Goal: Check status: Check status

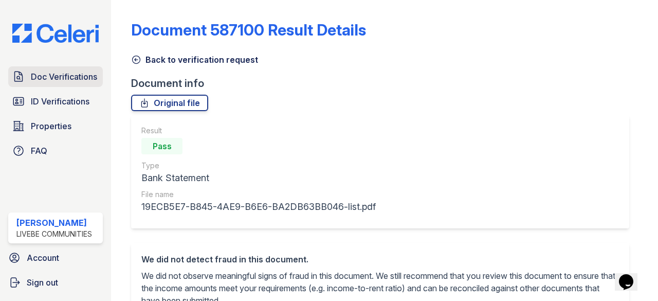
scroll to position [154, 0]
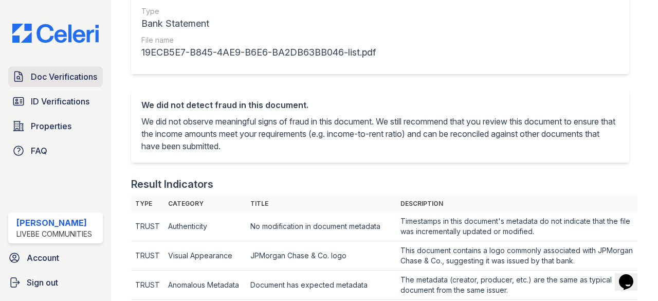
click at [58, 73] on span "Doc Verifications" at bounding box center [64, 76] width 66 height 12
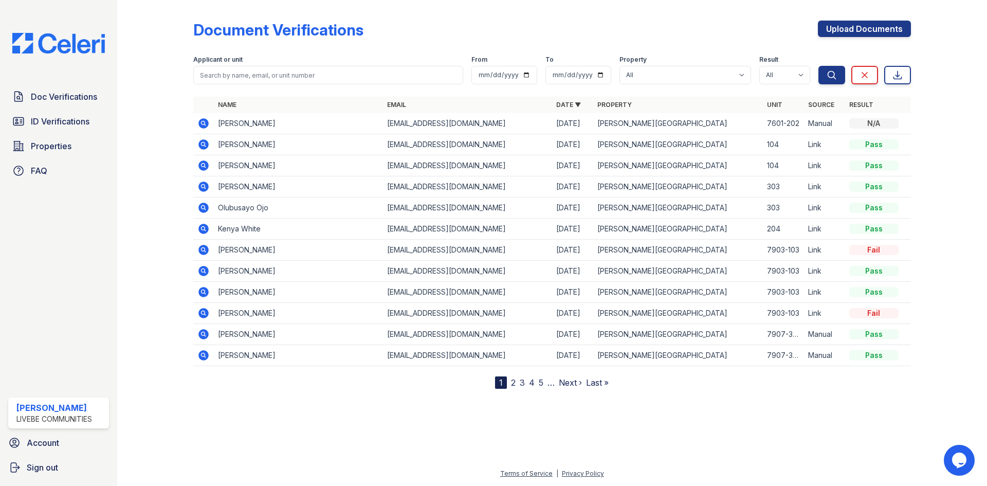
click at [206, 336] on icon at bounding box center [203, 334] width 12 height 12
click at [203, 354] on icon at bounding box center [203, 354] width 3 height 3
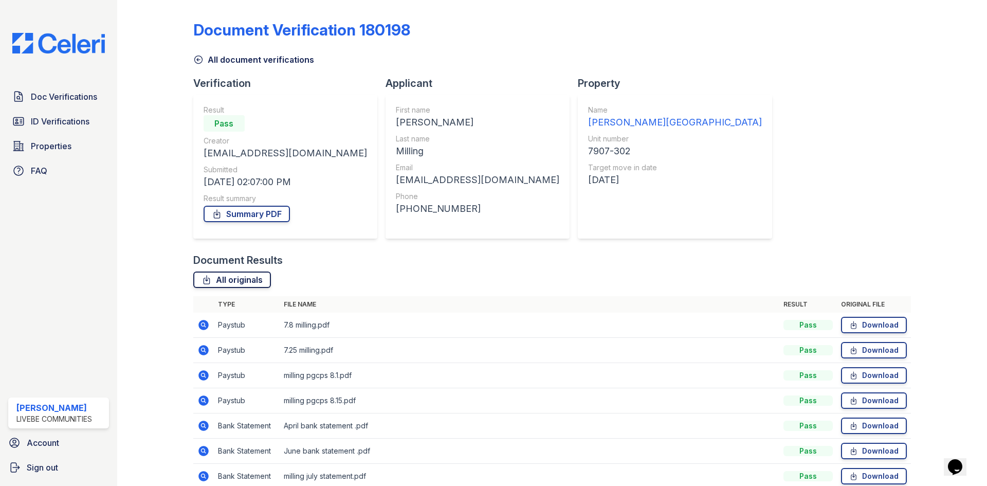
scroll to position [48, 0]
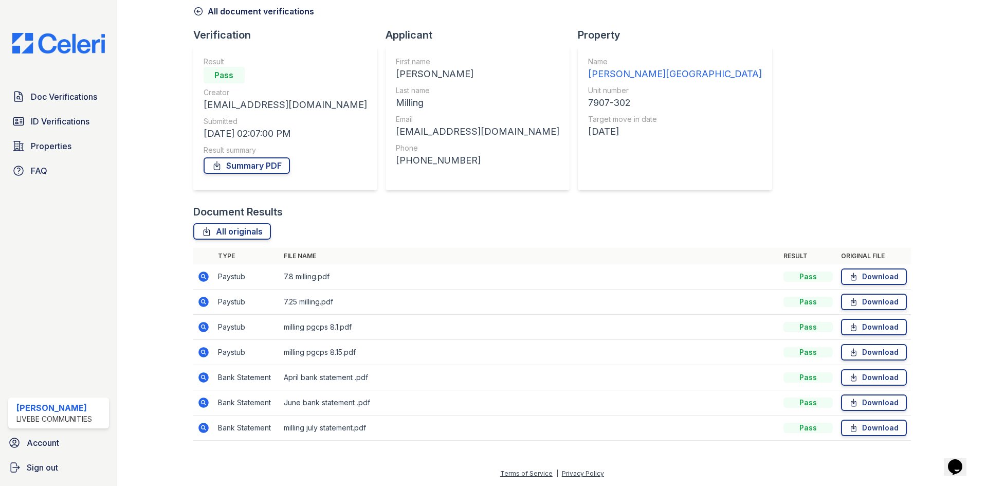
click at [206, 327] on icon at bounding box center [204, 327] width 10 height 10
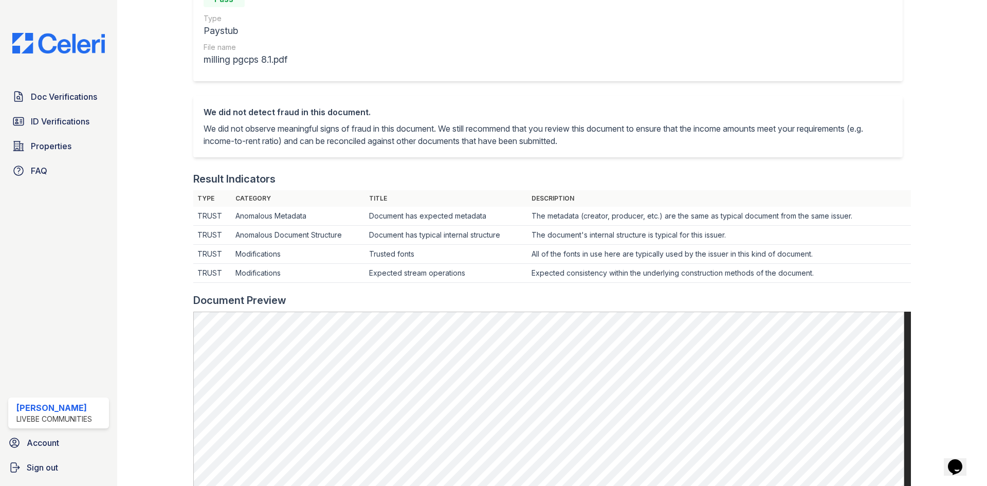
scroll to position [309, 0]
